Goal: Information Seeking & Learning: Learn about a topic

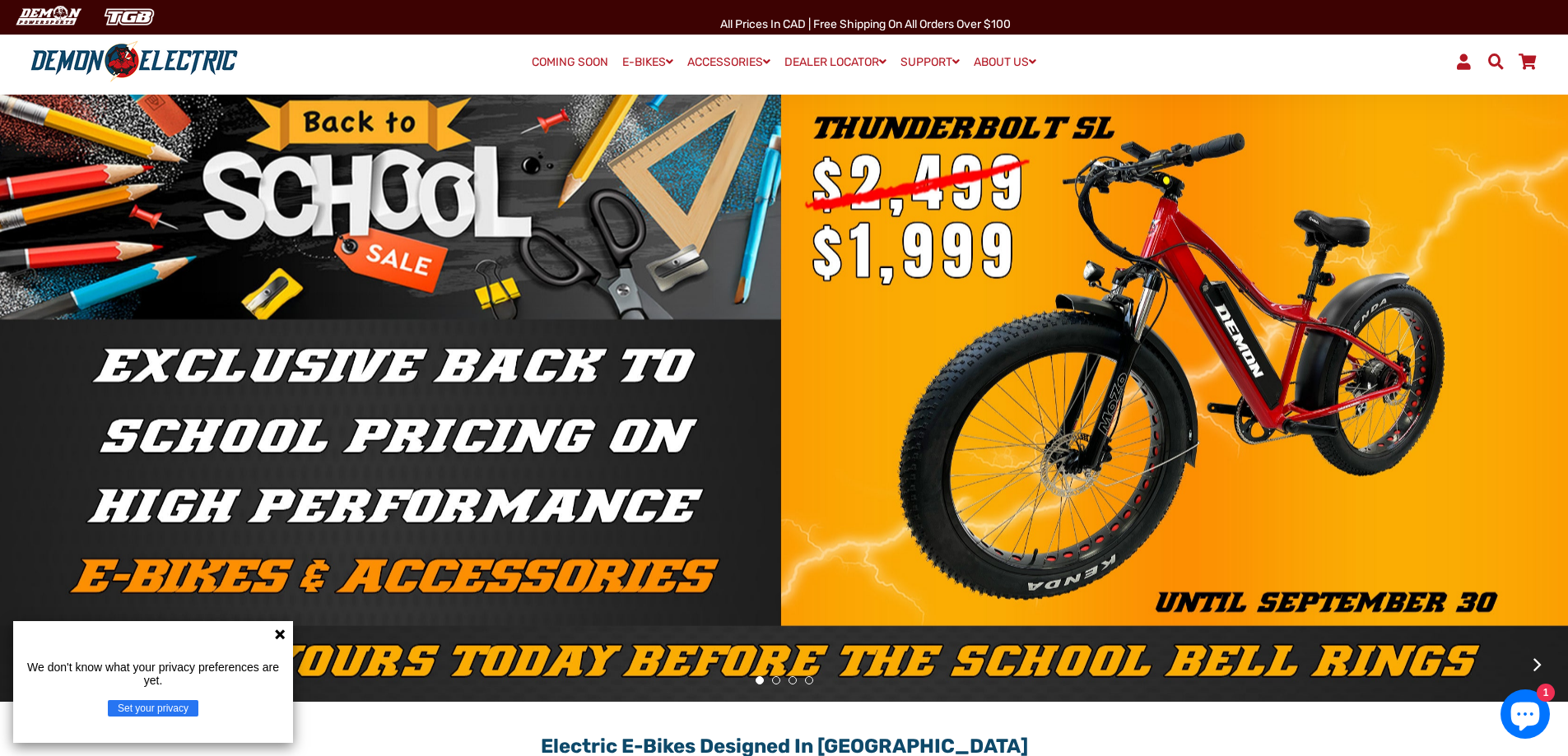
scroll to position [61, 0]
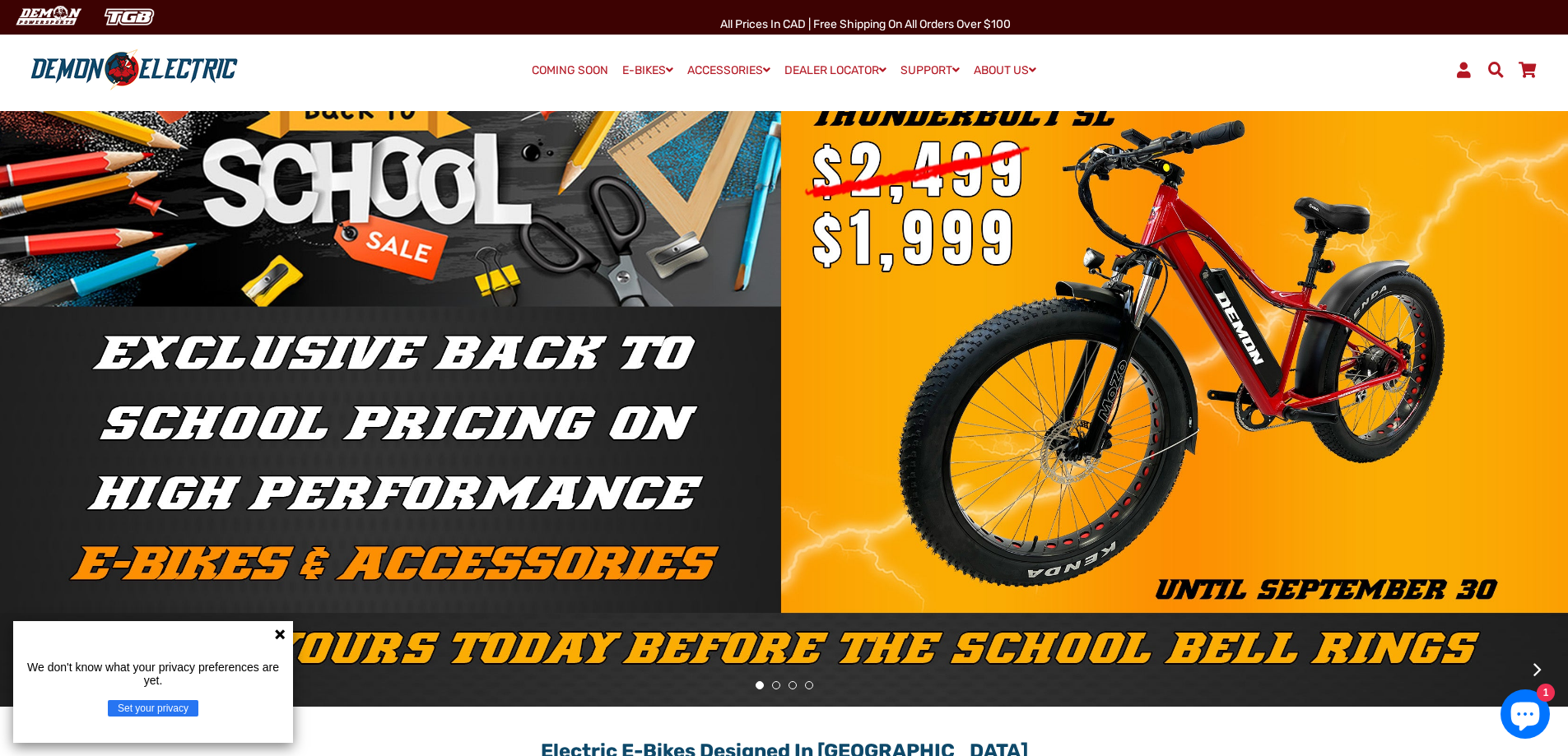
click at [1538, 668] on button at bounding box center [1538, 669] width 29 height 29
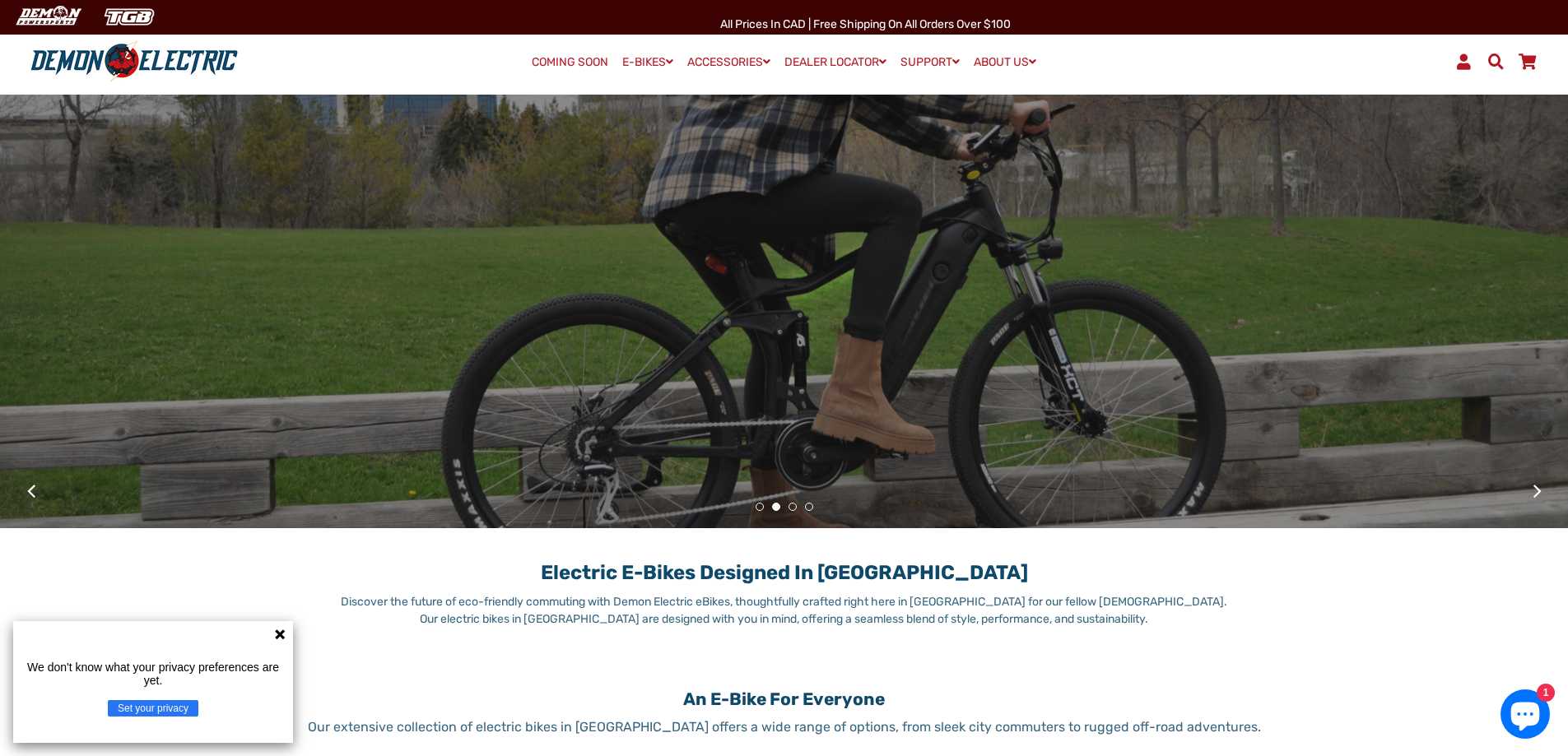
scroll to position [453, 0]
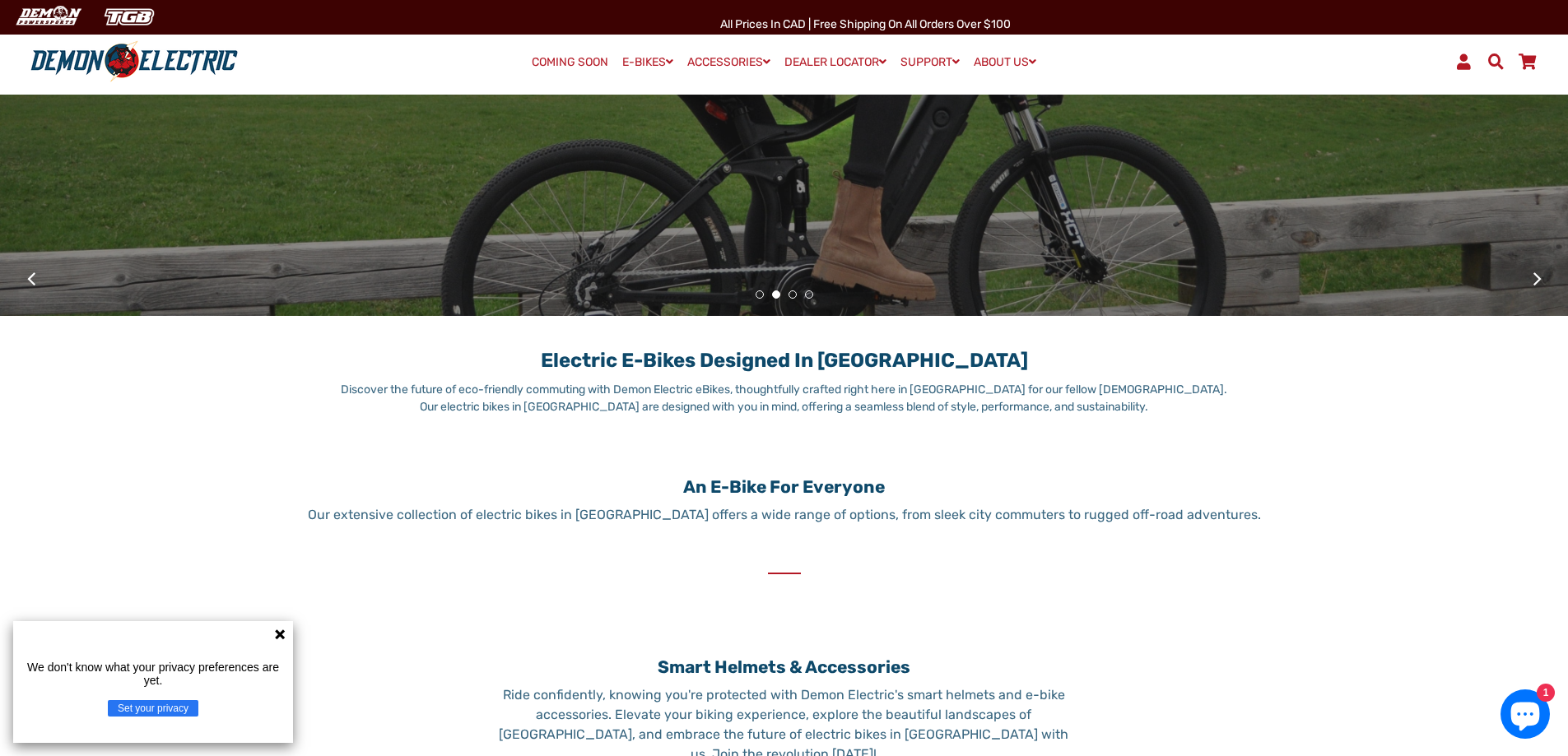
click at [1539, 272] on button at bounding box center [1538, 279] width 29 height 29
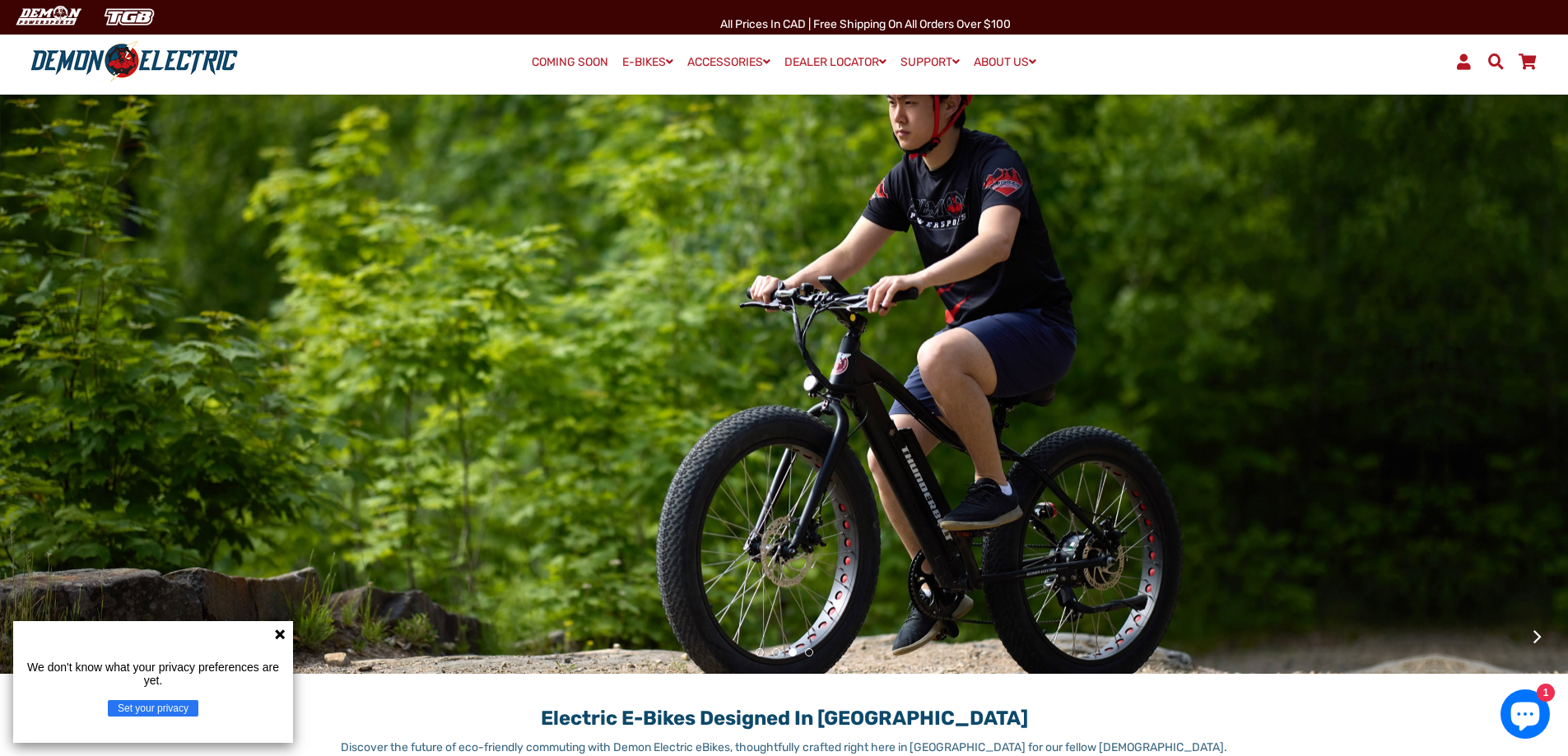
scroll to position [329, 0]
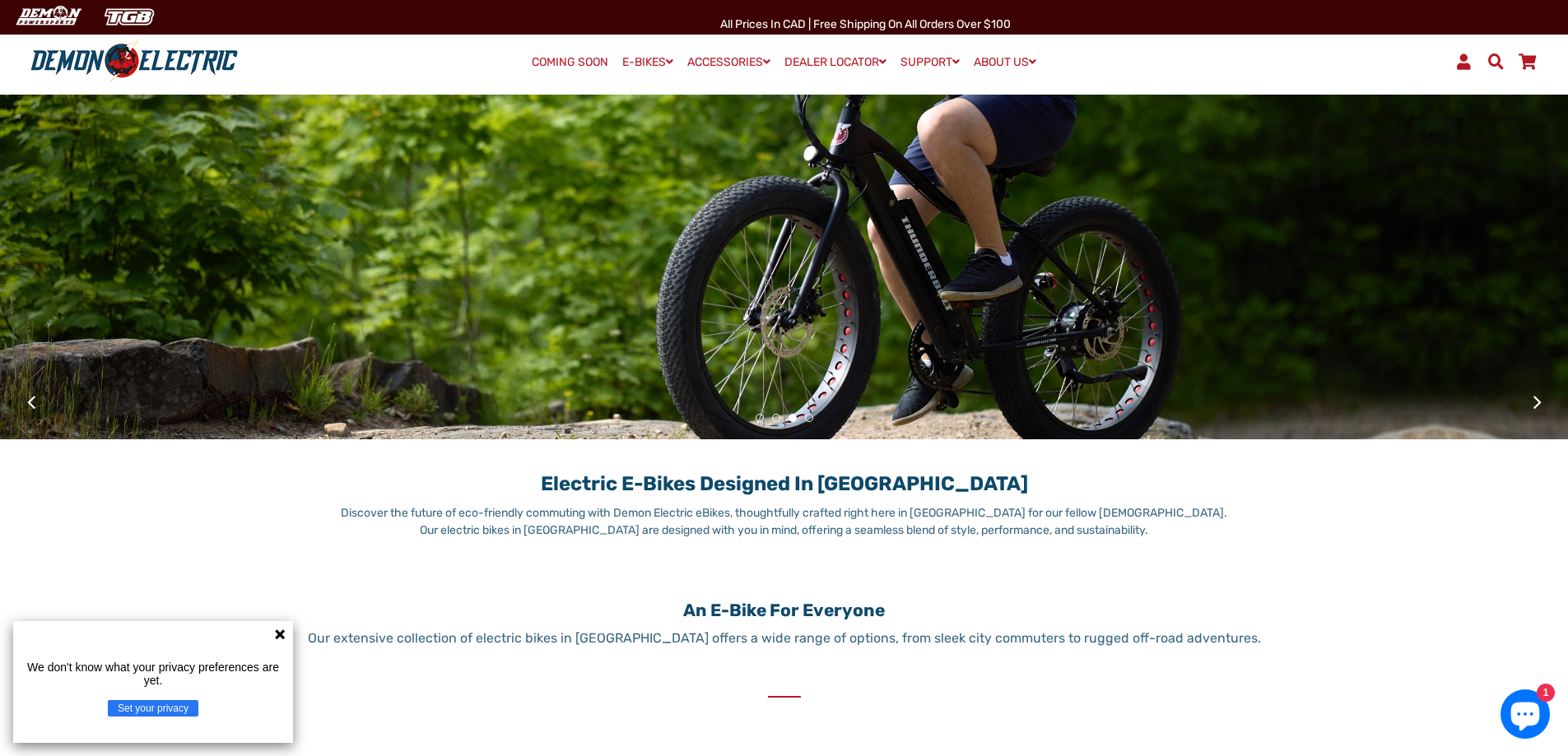
click at [1534, 396] on button at bounding box center [1538, 402] width 29 height 29
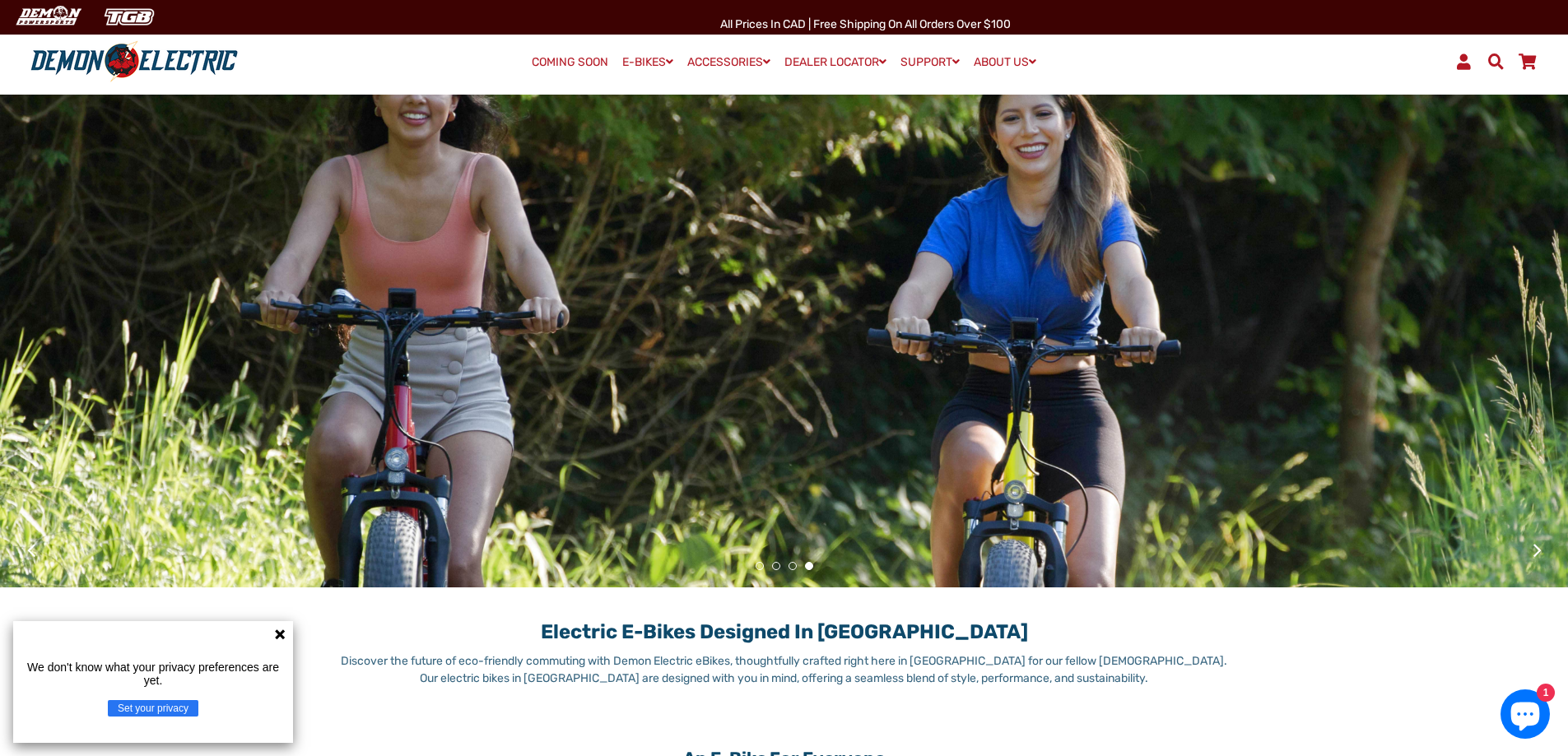
scroll to position [453, 0]
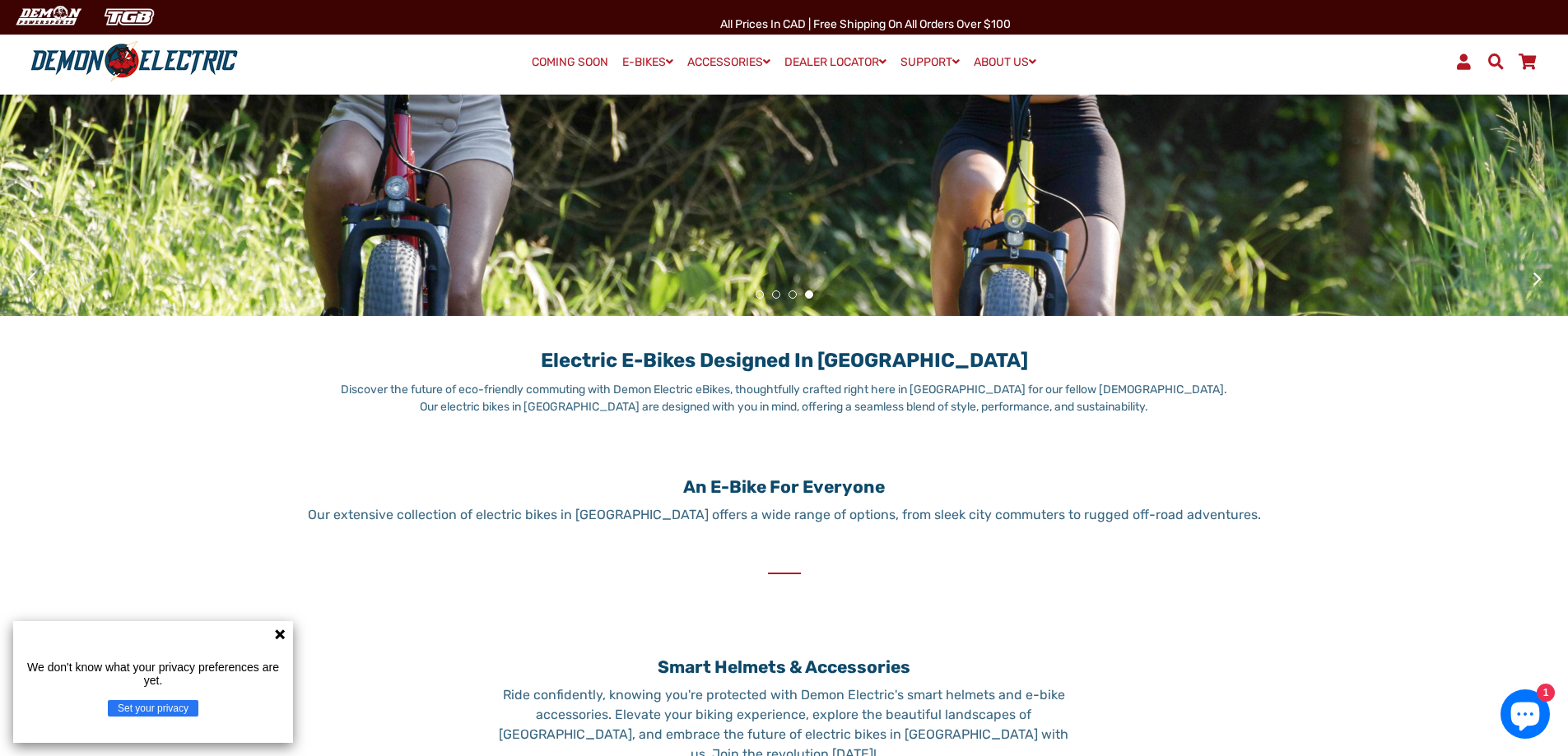
click at [282, 632] on icon at bounding box center [280, 635] width 10 height 10
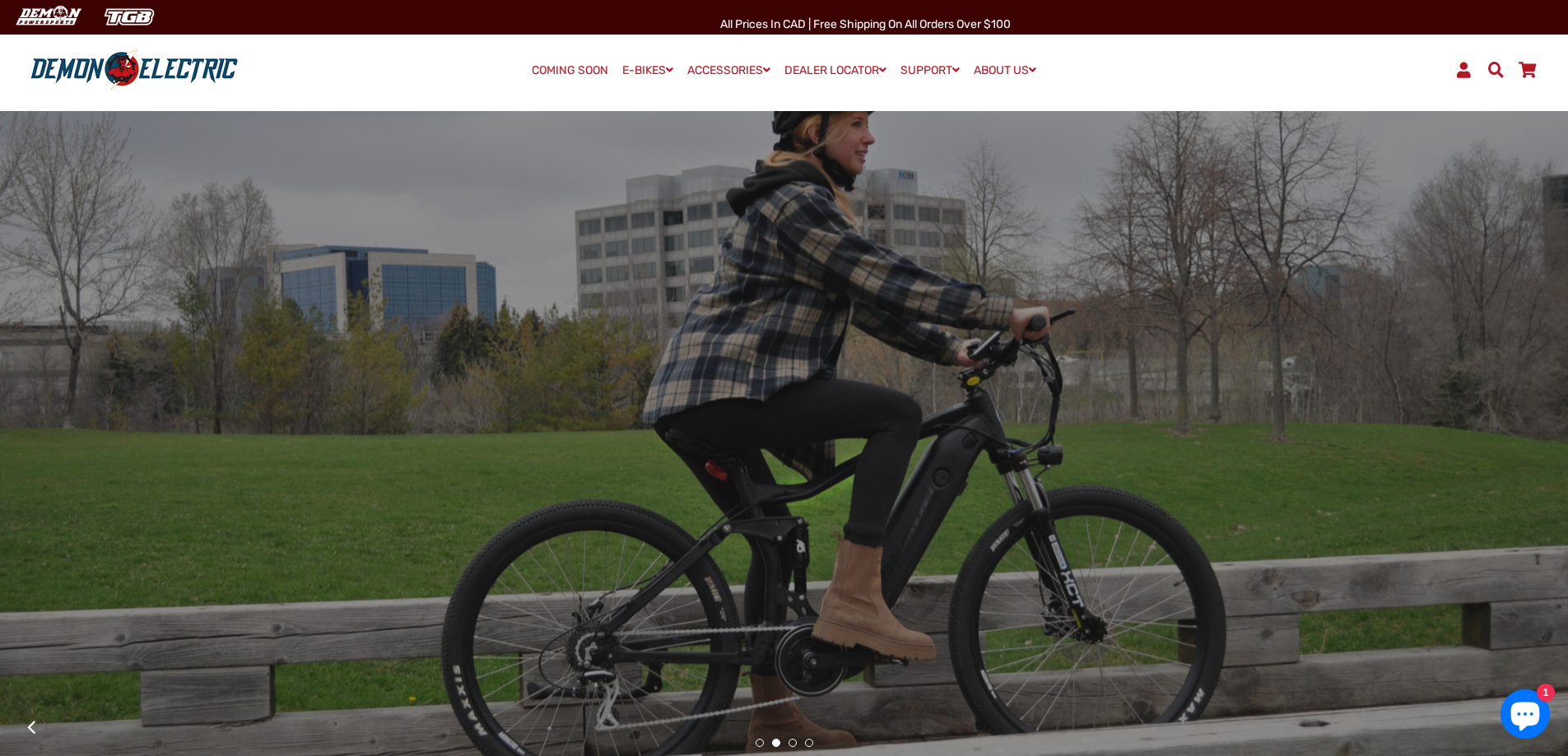
scroll to position [0, 0]
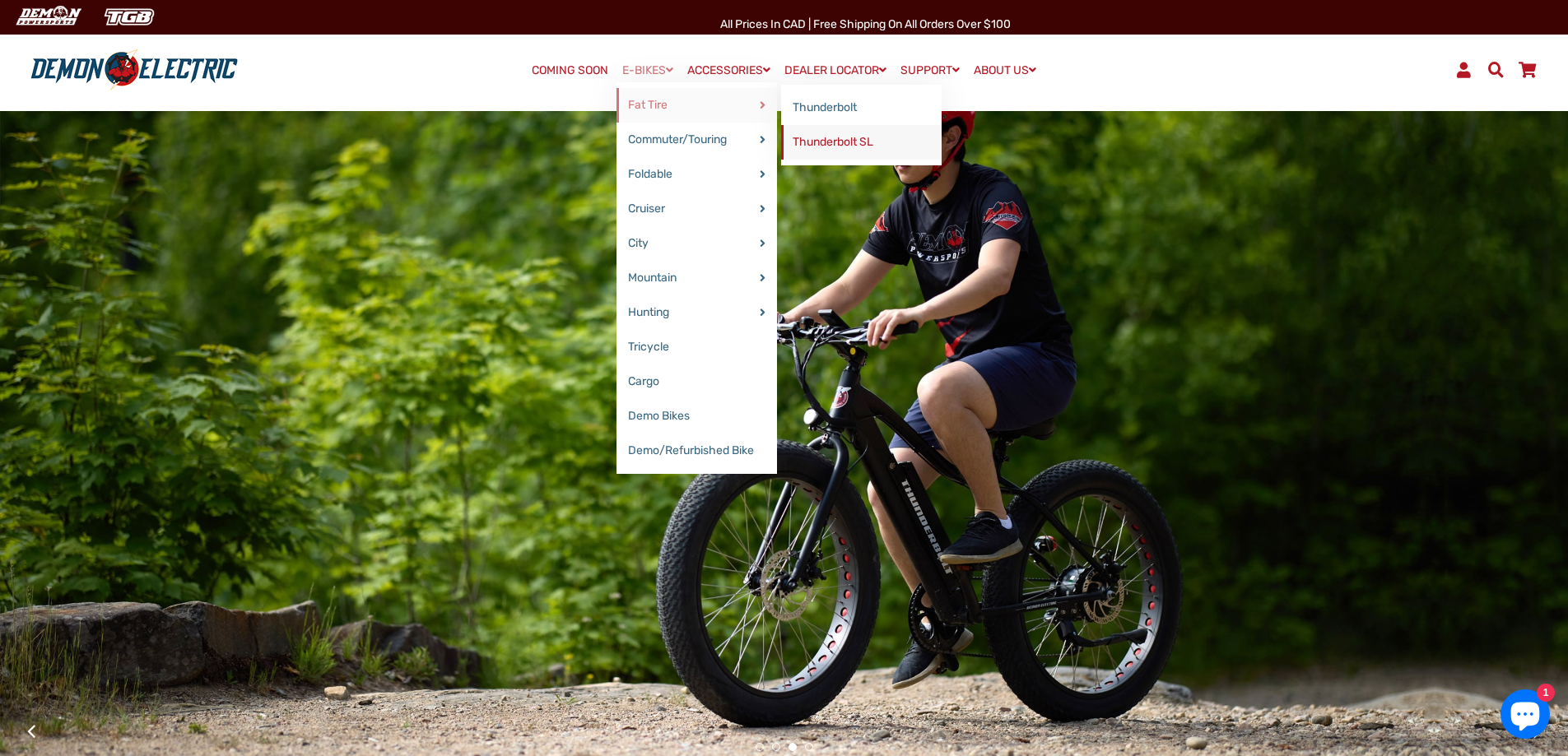
click at [837, 143] on link "Thunderbolt SL" at bounding box center [861, 142] width 160 height 34
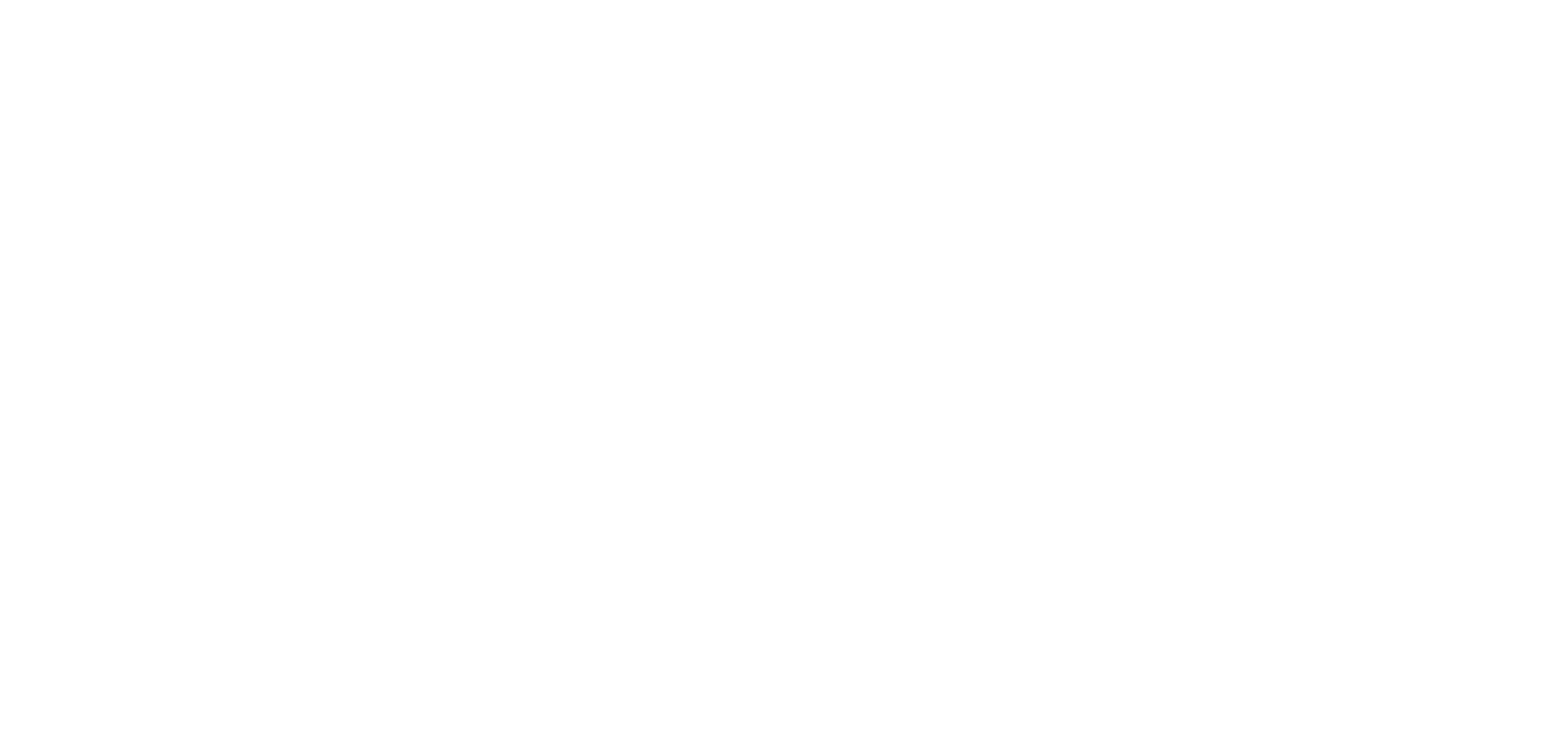
select select "******"
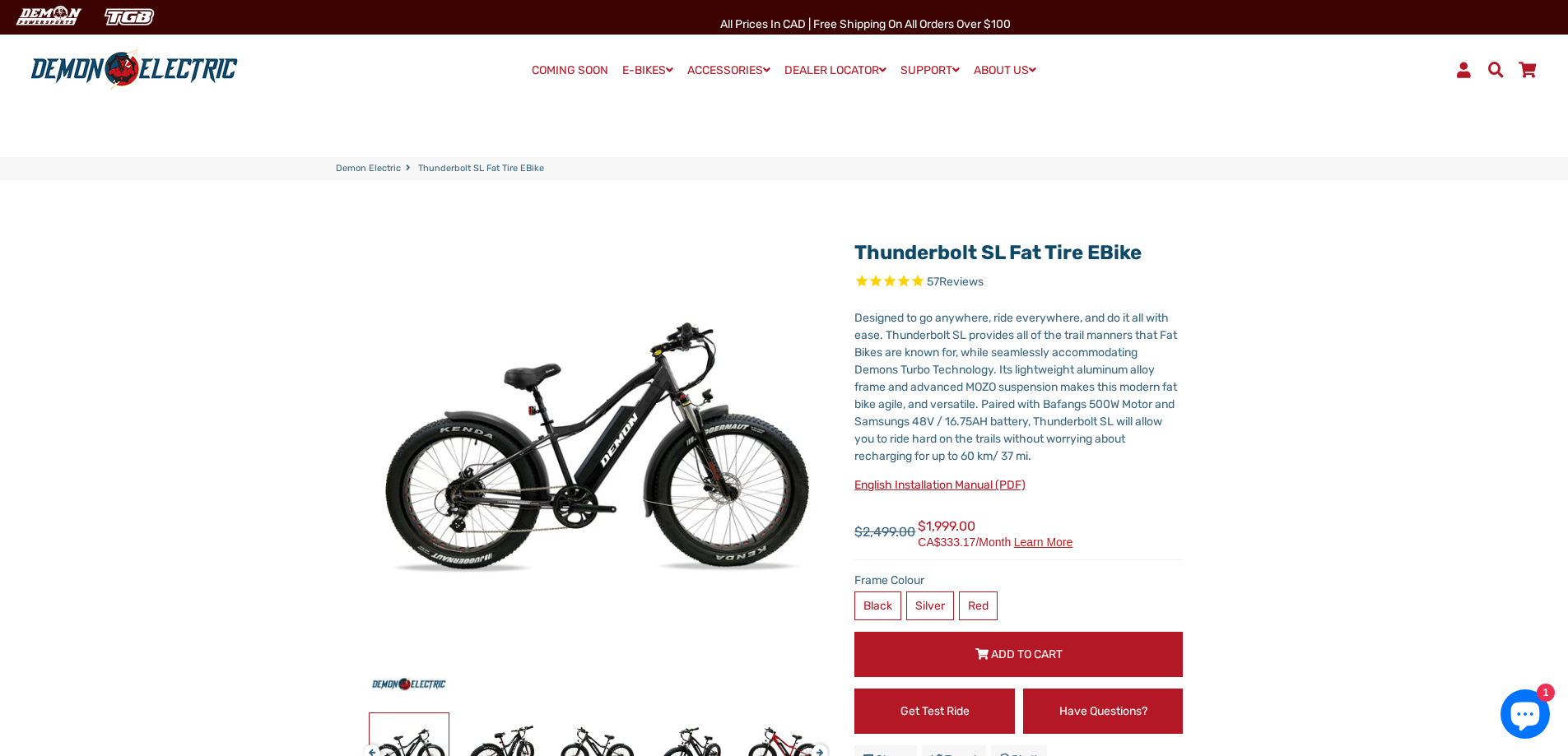
click at [557, 67] on link "COMING SOON" at bounding box center [570, 71] width 88 height 23
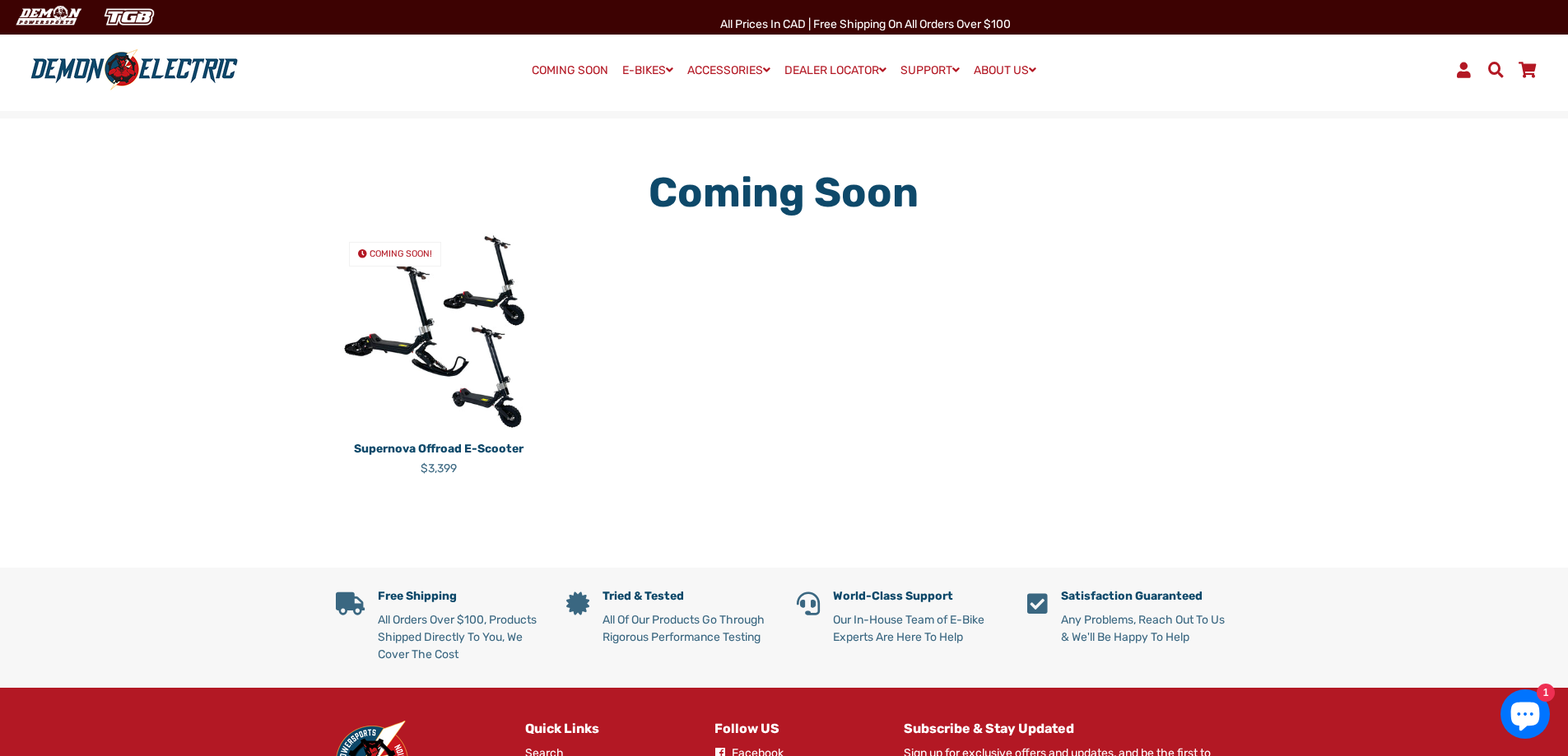
click at [76, 71] on img at bounding box center [134, 70] width 219 height 43
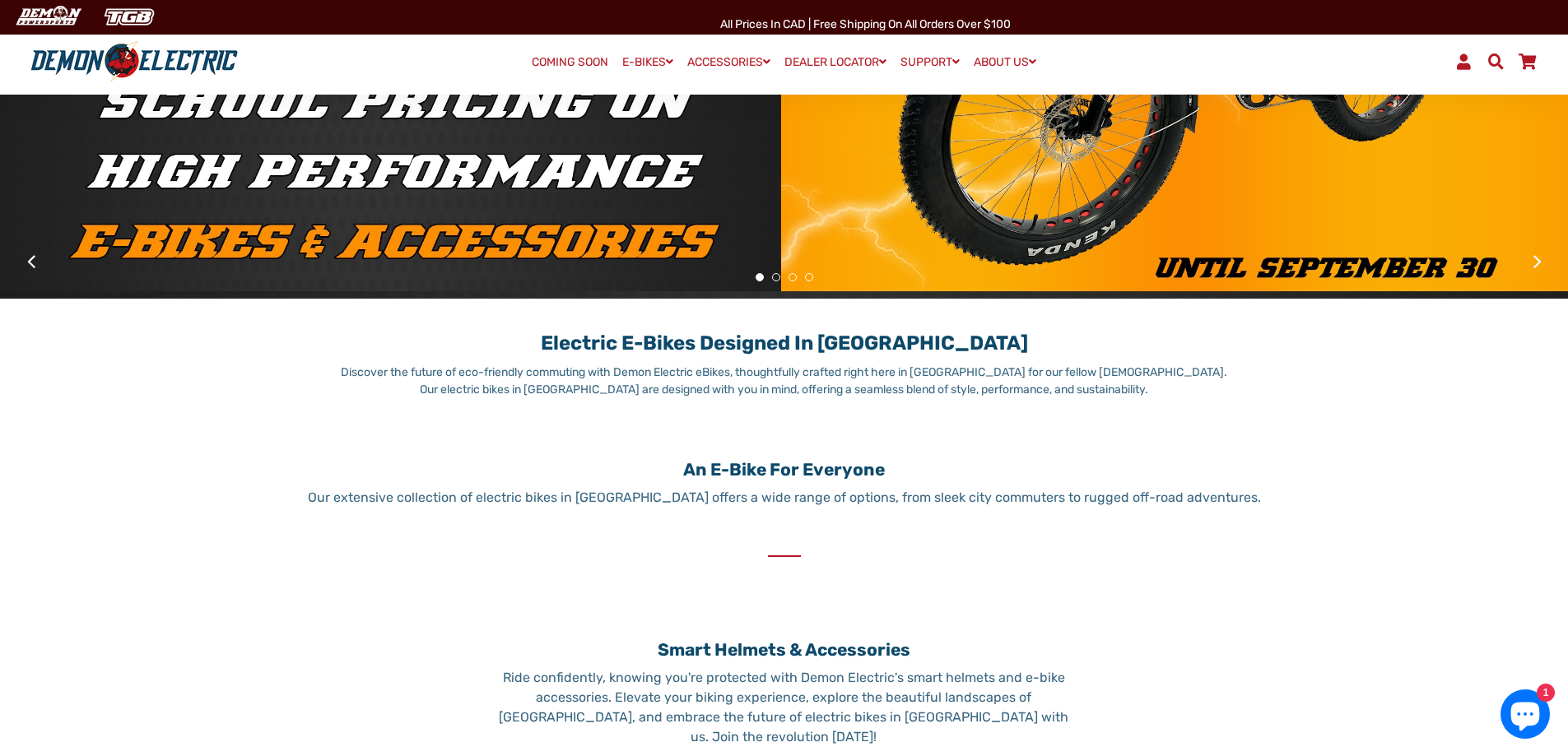
scroll to position [494, 0]
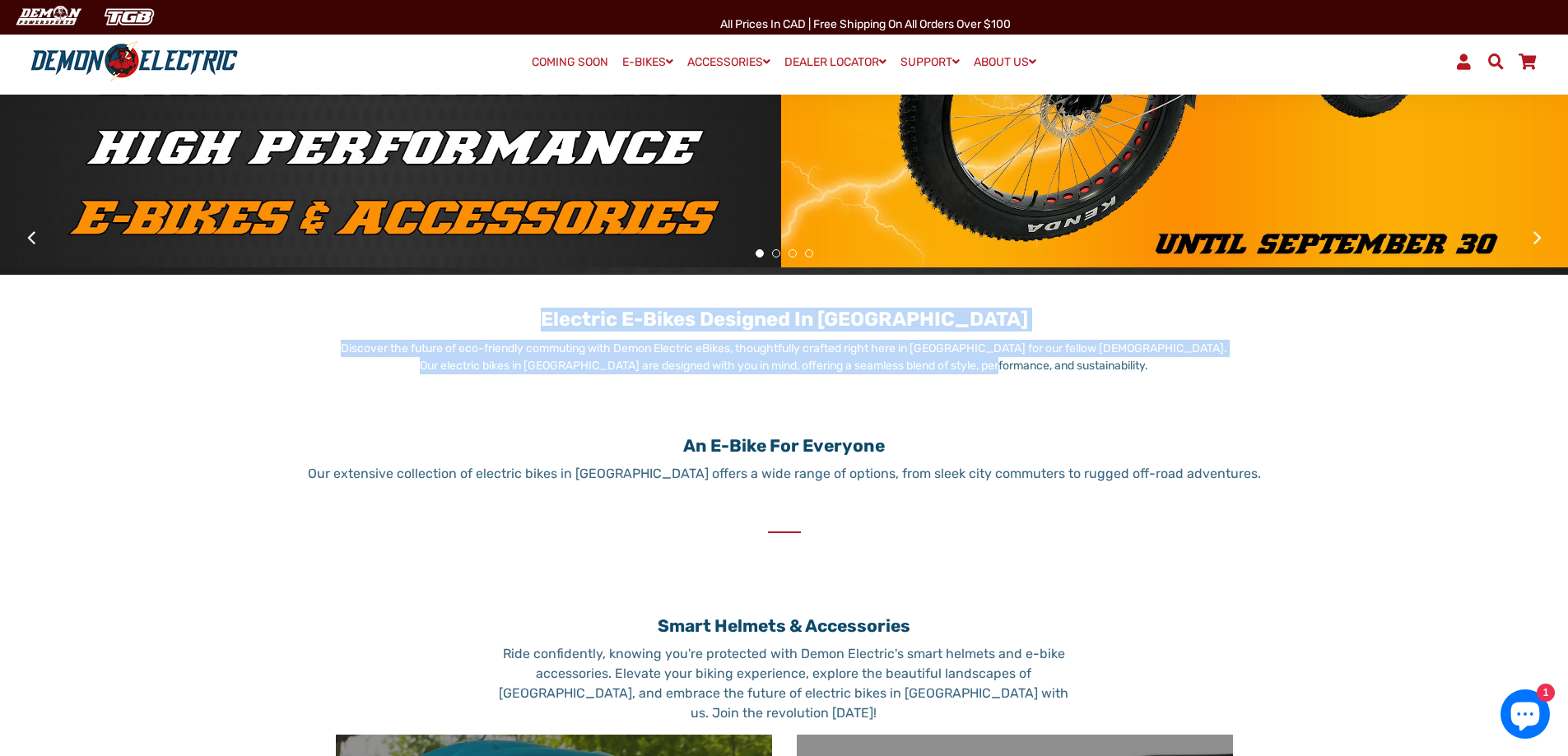
drag, startPoint x: 606, startPoint y: 312, endPoint x: 1085, endPoint y: 386, distance: 484.7
click at [1085, 386] on div "Electric E-Bikes Designed in [GEOGRAPHIC_DATA] Discover the future of eco-frien…" at bounding box center [771, 339] width 922 height 95
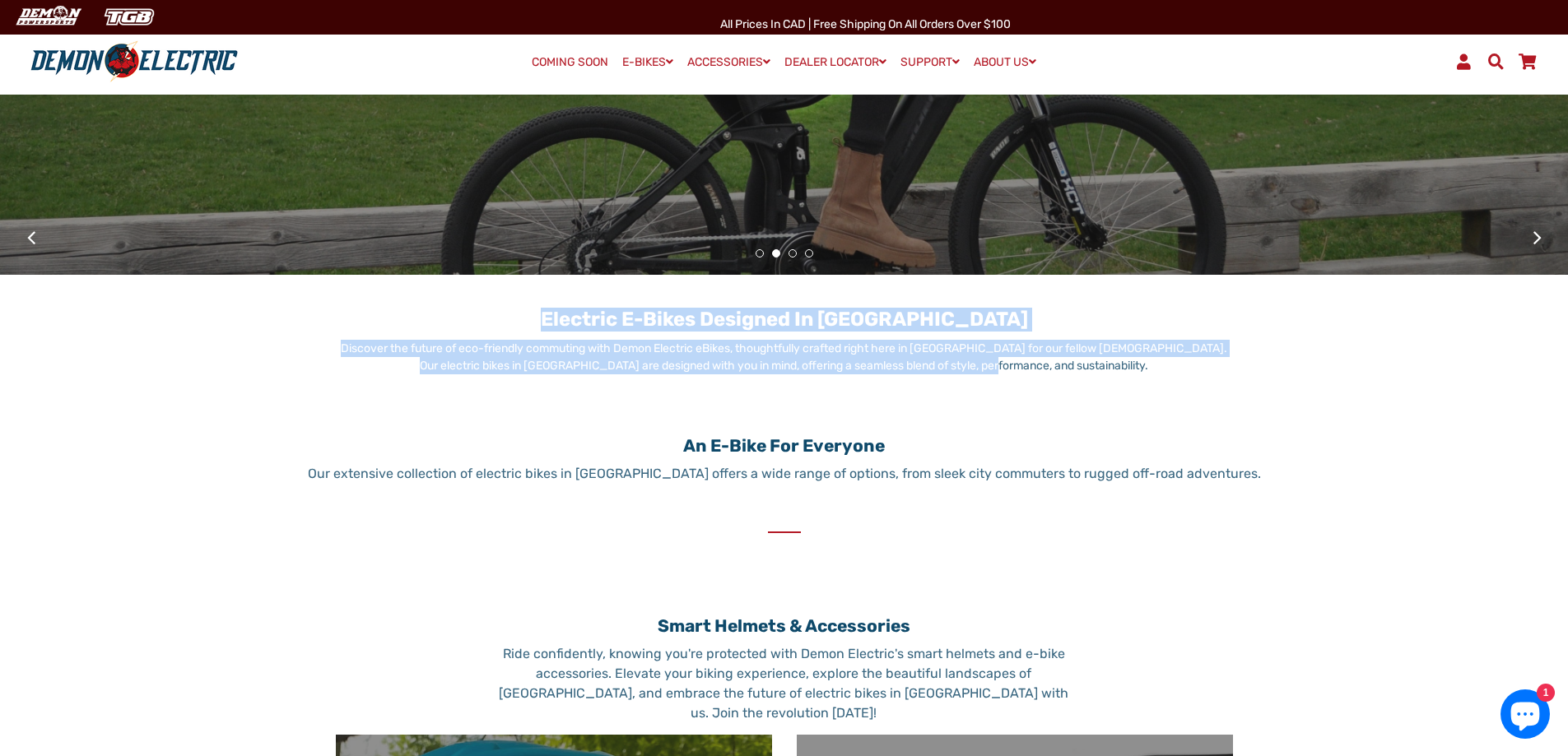
copy div "Electric E-Bikes Designed in [GEOGRAPHIC_DATA] Discover the future of eco-frien…"
